Goal: Task Accomplishment & Management: Manage account settings

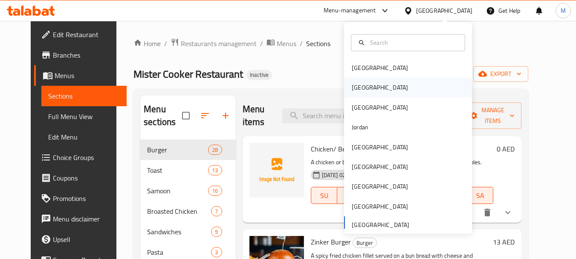
click at [360, 89] on div "Egypt" at bounding box center [380, 88] width 70 height 20
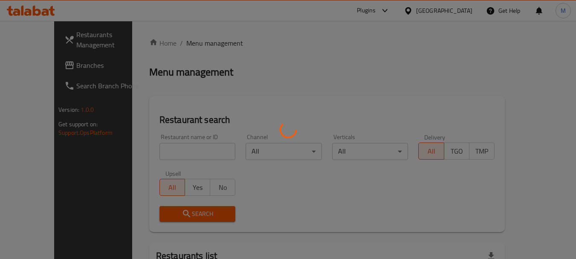
click at [35, 68] on div at bounding box center [288, 129] width 576 height 259
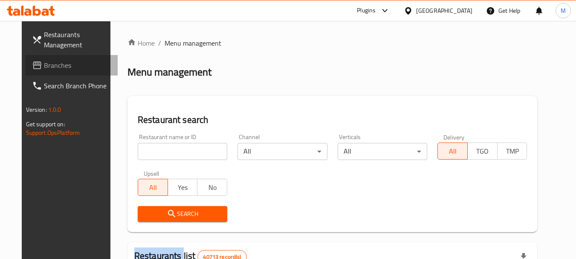
click at [44, 64] on span "Branches" at bounding box center [77, 65] width 67 height 10
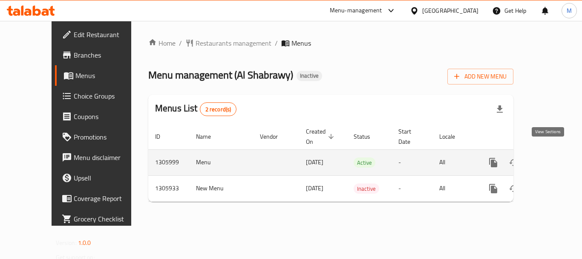
click at [545, 153] on link "enhanced table" at bounding box center [555, 162] width 20 height 20
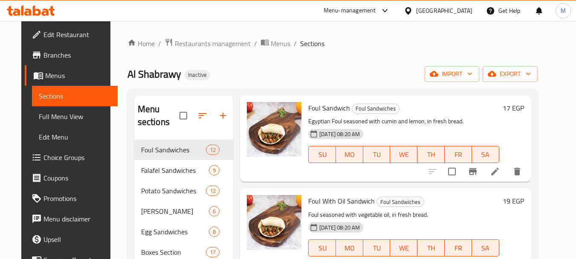
scroll to position [85, 0]
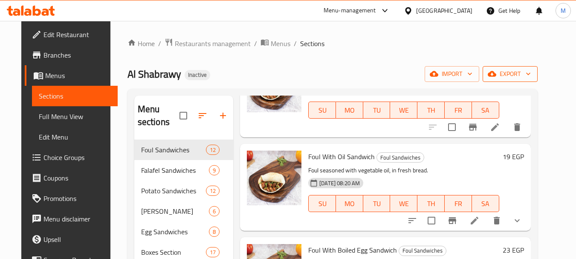
click at [531, 75] on span "export" at bounding box center [509, 74] width 41 height 11
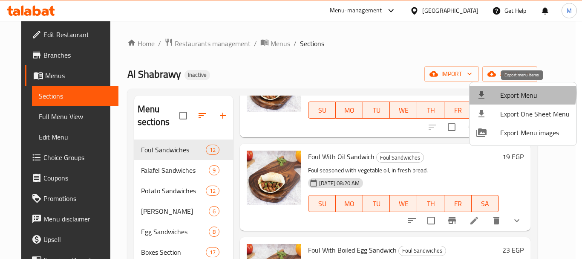
click at [520, 93] on span "Export Menu" at bounding box center [536, 95] width 70 height 10
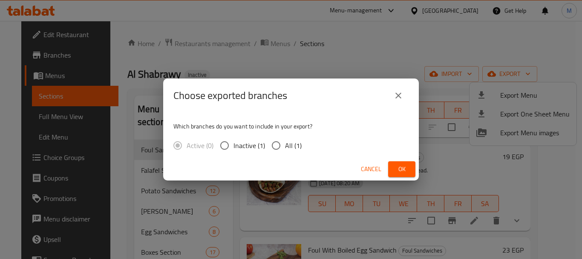
click at [290, 145] on span "All (1)" at bounding box center [293, 145] width 17 height 10
click at [285, 145] on input "All (1)" at bounding box center [276, 145] width 18 height 18
radio input "true"
click at [394, 172] on button "Ok" at bounding box center [401, 169] width 27 height 16
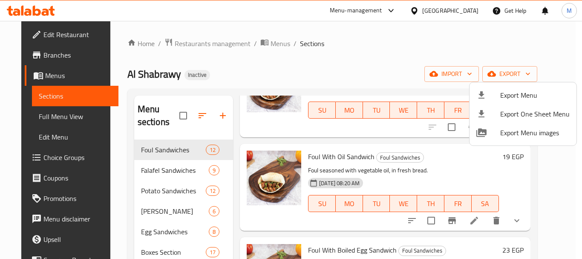
click at [462, 8] on div at bounding box center [291, 129] width 582 height 259
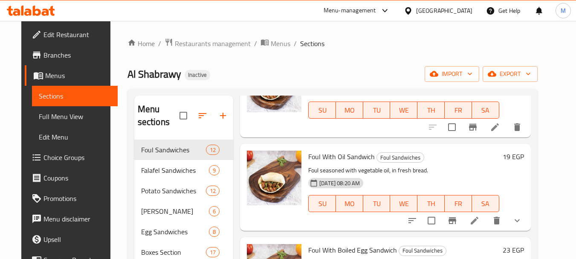
click at [416, 11] on div at bounding box center [410, 10] width 12 height 9
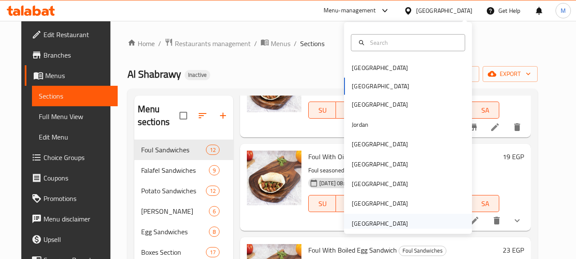
click at [397, 225] on div "United Arab Emirates" at bounding box center [380, 223] width 56 height 9
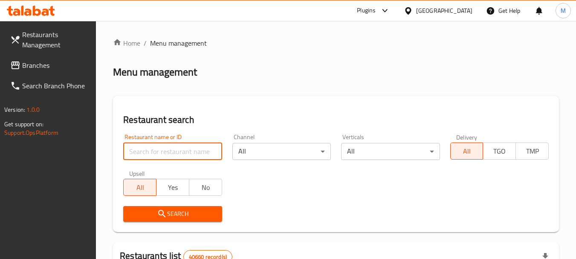
paste input "MAMMU TEA"
type input "MAMMU TEA"
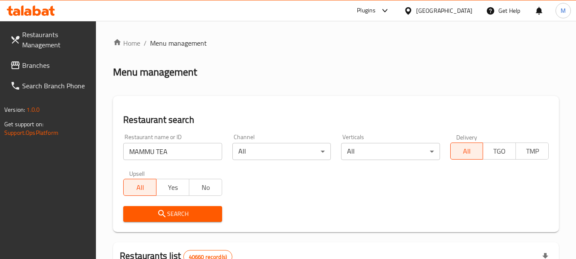
click at [180, 209] on button "Search" at bounding box center [172, 214] width 98 height 16
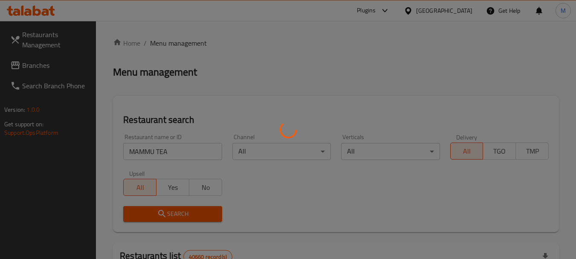
click at [180, 210] on div at bounding box center [288, 129] width 576 height 259
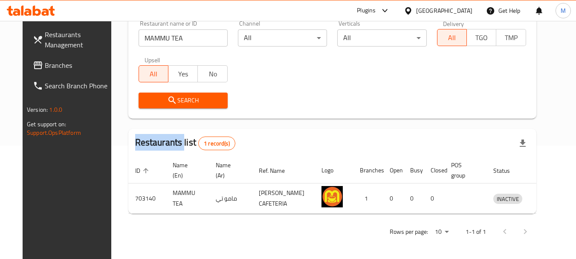
scroll to position [114, 0]
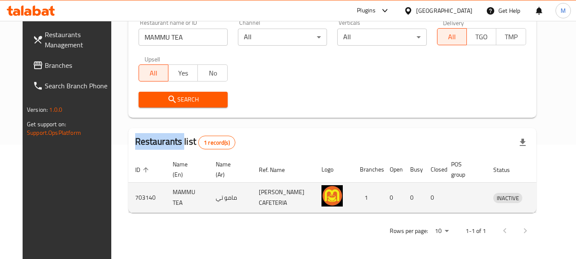
click at [546, 200] on icon "enhanced table" at bounding box center [544, 197] width 10 height 10
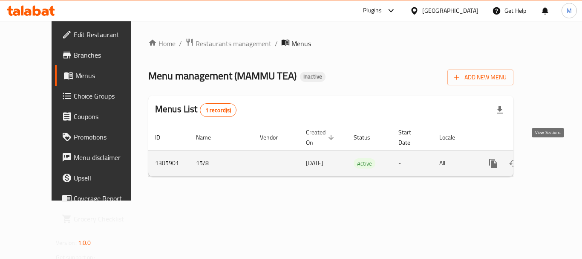
click at [551, 158] on icon "enhanced table" at bounding box center [555, 163] width 10 height 10
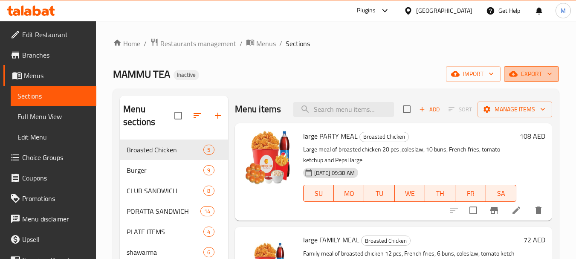
click at [521, 72] on span "export" at bounding box center [531, 74] width 41 height 11
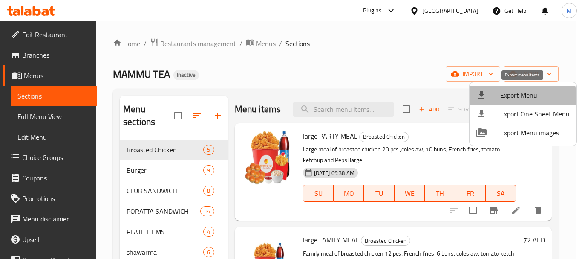
click at [516, 98] on span "Export Menu" at bounding box center [536, 95] width 70 height 10
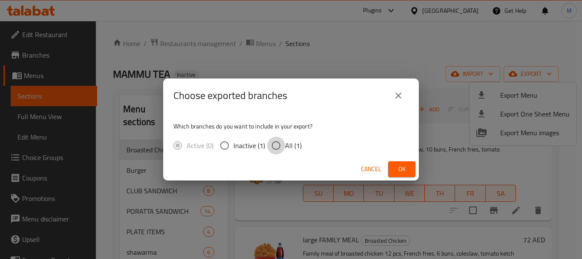
click at [281, 143] on input "All (1)" at bounding box center [276, 145] width 18 height 18
radio input "true"
click at [398, 172] on span "Ok" at bounding box center [402, 169] width 14 height 11
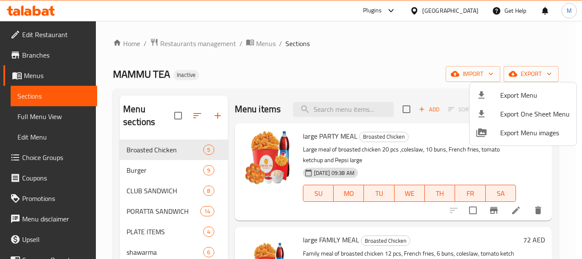
click at [56, 38] on div at bounding box center [291, 129] width 582 height 259
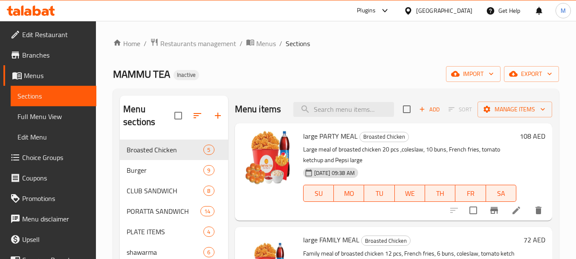
click at [56, 38] on span "Edit Restaurant" at bounding box center [55, 34] width 67 height 10
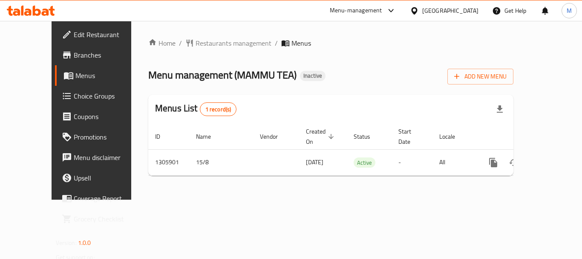
click at [272, 198] on div "Home / Restaurants management / Menus Menu management ( MAMMU TEA ) Inactive Ad…" at bounding box center [331, 110] width 400 height 179
click at [74, 38] on span "Edit Restaurant" at bounding box center [108, 34] width 68 height 10
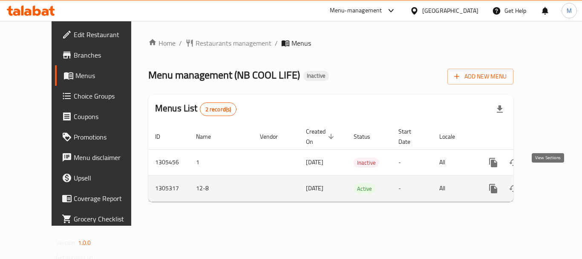
click at [550, 183] on icon "enhanced table" at bounding box center [555, 188] width 10 height 10
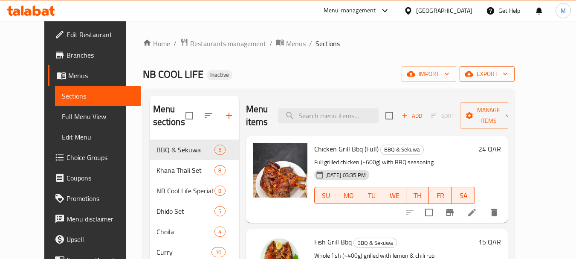
click at [508, 75] on span "export" at bounding box center [486, 74] width 41 height 11
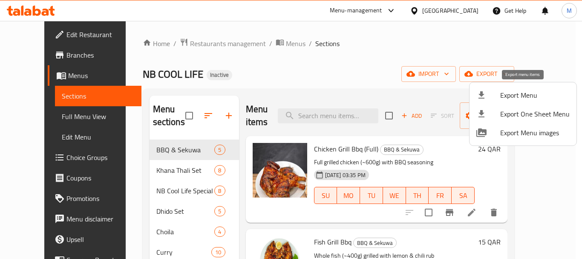
click at [507, 95] on span "Export Menu" at bounding box center [536, 95] width 70 height 10
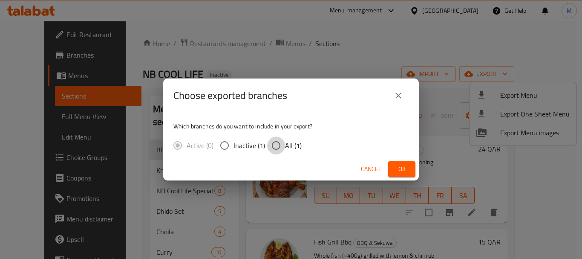
click at [284, 150] on input "All (1)" at bounding box center [276, 145] width 18 height 18
radio input "true"
drag, startPoint x: 404, startPoint y: 169, endPoint x: 306, endPoint y: 241, distance: 121.4
click at [402, 169] on span "Ok" at bounding box center [402, 169] width 14 height 11
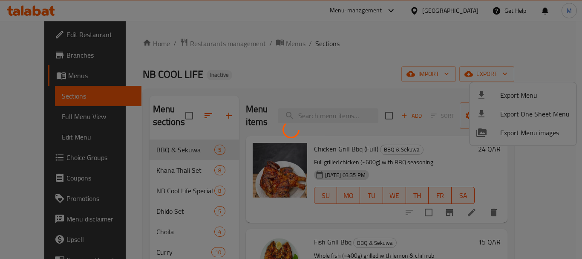
click at [293, 76] on div at bounding box center [291, 129] width 582 height 259
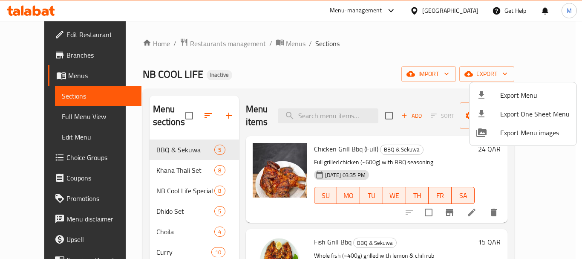
click at [288, 73] on div at bounding box center [291, 129] width 582 height 259
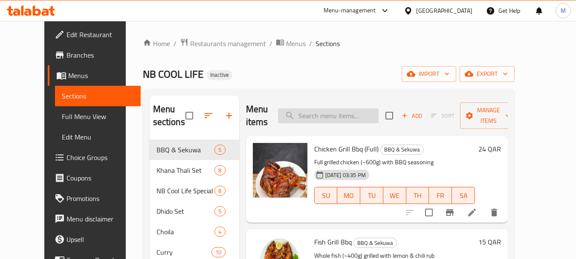
click at [320, 116] on input "search" at bounding box center [328, 115] width 101 height 15
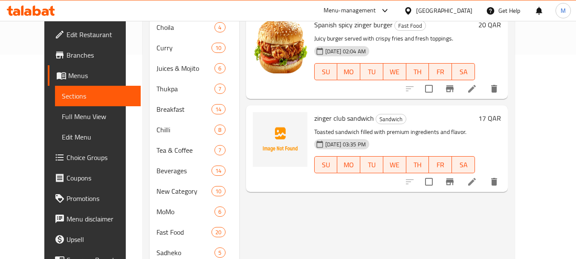
scroll to position [213, 0]
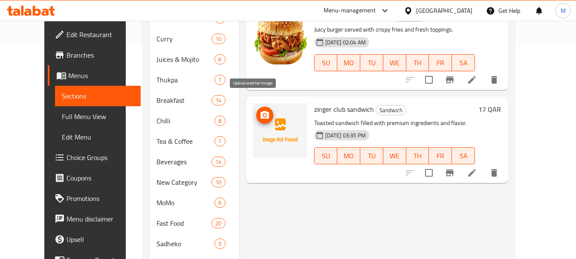
click at [260, 110] on icon "upload picture" at bounding box center [265, 115] width 10 height 10
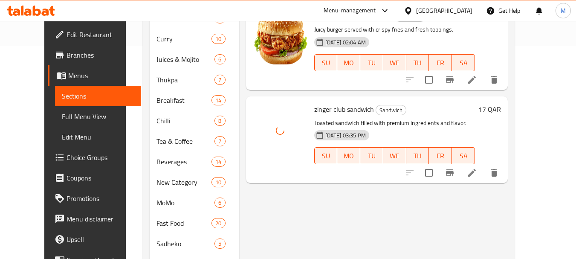
click at [329, 103] on span "zinger club sandwich" at bounding box center [344, 109] width 60 height 13
copy span "club"
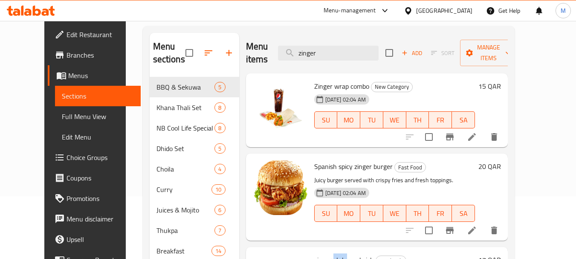
scroll to position [0, 0]
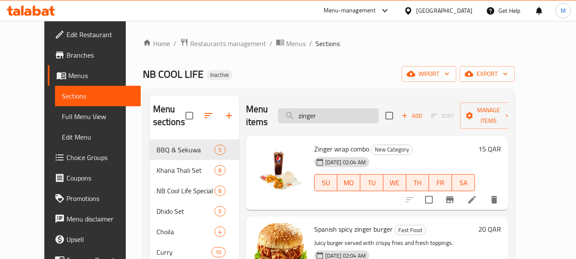
drag, startPoint x: 348, startPoint y: 113, endPoint x: 301, endPoint y: 112, distance: 47.3
click at [301, 112] on input "zinger" at bounding box center [328, 115] width 101 height 15
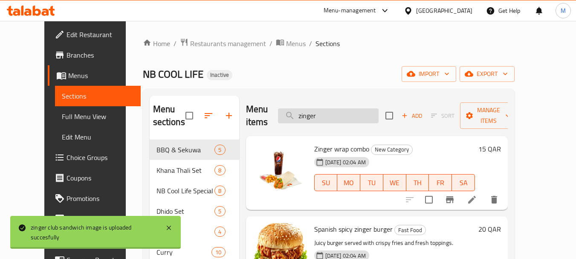
paste input "club"
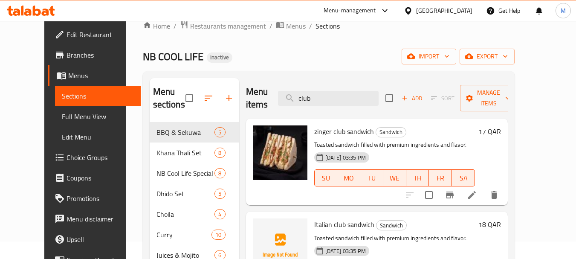
scroll to position [17, 0]
drag, startPoint x: 330, startPoint y: 94, endPoint x: 297, endPoint y: 92, distance: 33.8
click at [297, 92] on input "club" at bounding box center [328, 98] width 101 height 15
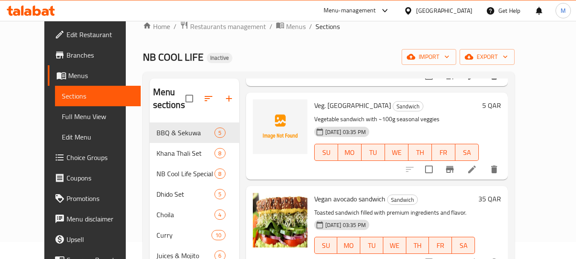
scroll to position [1322, 0]
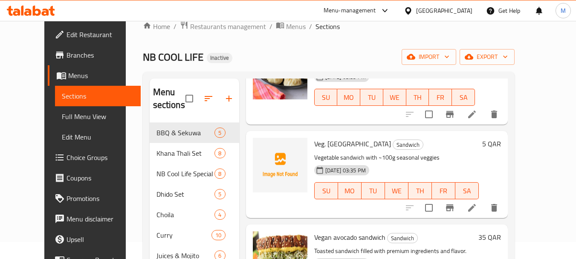
type input "veg"
drag, startPoint x: 357, startPoint y: 117, endPoint x: 380, endPoint y: 117, distance: 22.6
click at [380, 152] on p "Vegetable sandwich with ~100g seasonal veggies" at bounding box center [396, 157] width 165 height 11
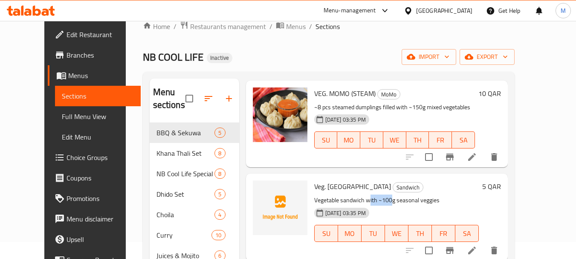
scroll to position [0, 0]
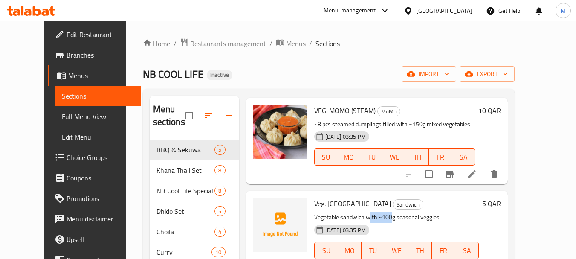
click at [286, 43] on span "Menus" at bounding box center [296, 43] width 20 height 10
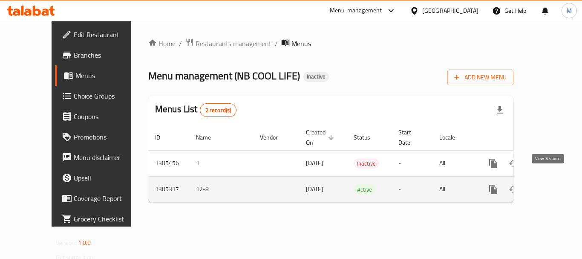
click at [550, 184] on icon "enhanced table" at bounding box center [555, 189] width 10 height 10
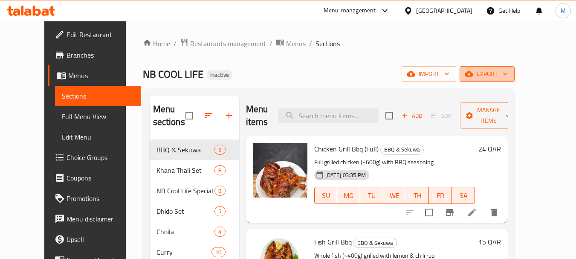
click at [508, 69] on span "export" at bounding box center [486, 74] width 41 height 11
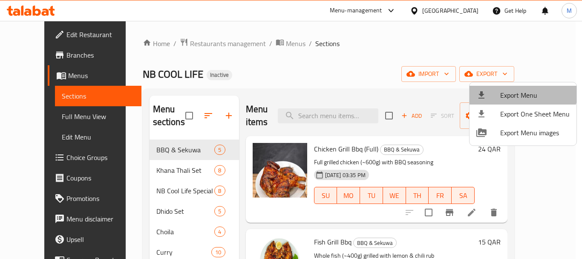
click at [523, 90] on span "Export Menu" at bounding box center [536, 95] width 70 height 10
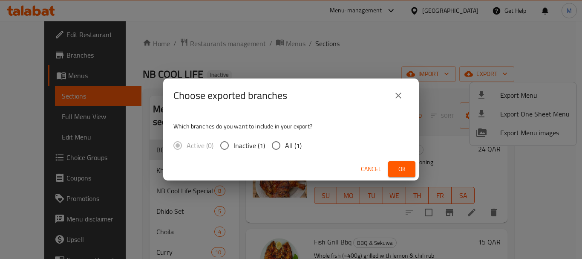
click at [289, 148] on span "All (1)" at bounding box center [293, 145] width 17 height 10
click at [285, 148] on input "All (1)" at bounding box center [276, 145] width 18 height 18
radio input "true"
click at [405, 171] on span "Ok" at bounding box center [402, 169] width 14 height 11
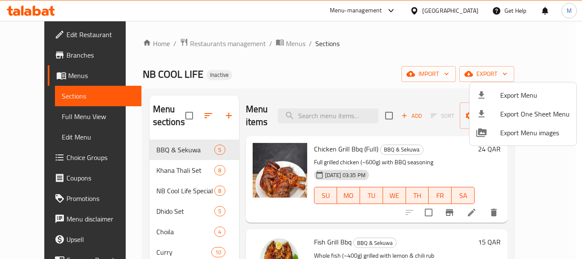
click at [40, 38] on div at bounding box center [291, 129] width 582 height 259
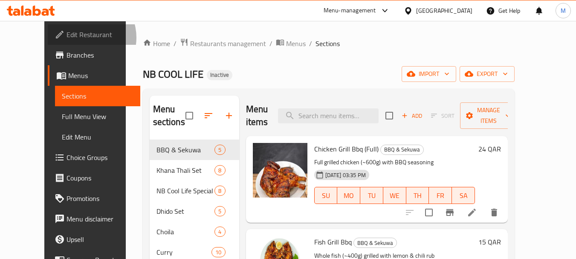
click at [67, 38] on span "Edit Restaurant" at bounding box center [100, 34] width 67 height 10
